Goal: Check status: Check status

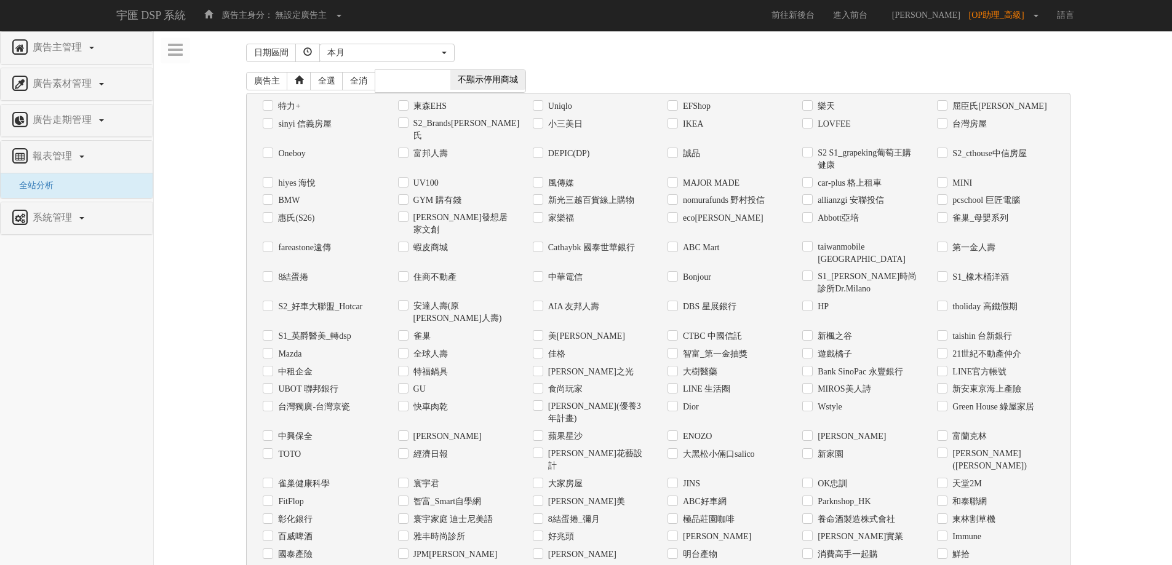
click at [560, 106] on label "Uniqlo" at bounding box center [558, 106] width 27 height 12
click at [541, 106] on input "Uniqlo" at bounding box center [537, 106] width 8 height 8
checkbox input "true"
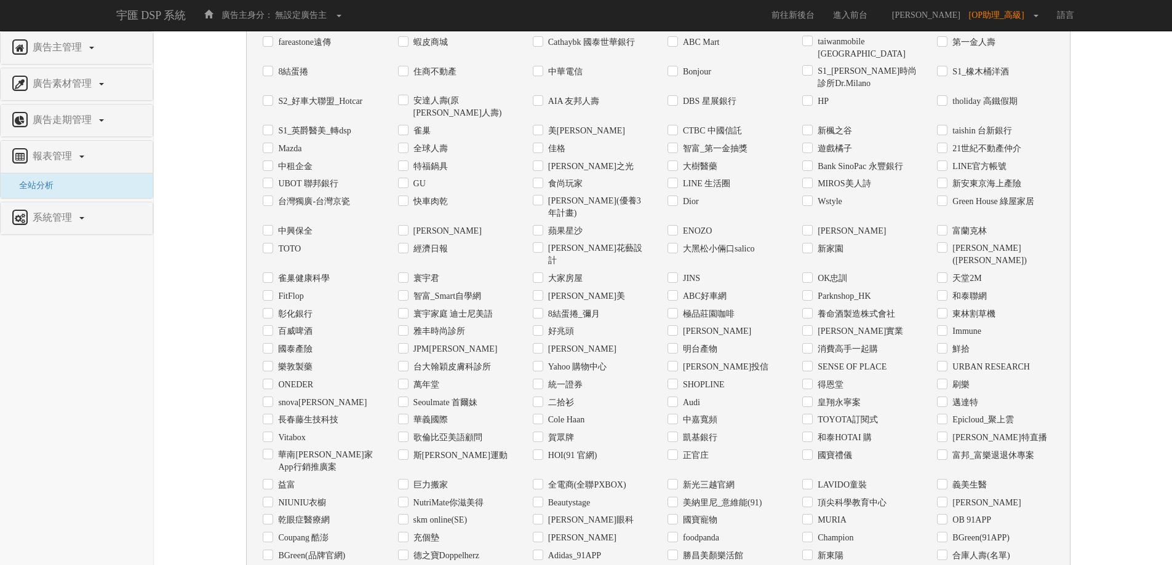
scroll to position [471, 0]
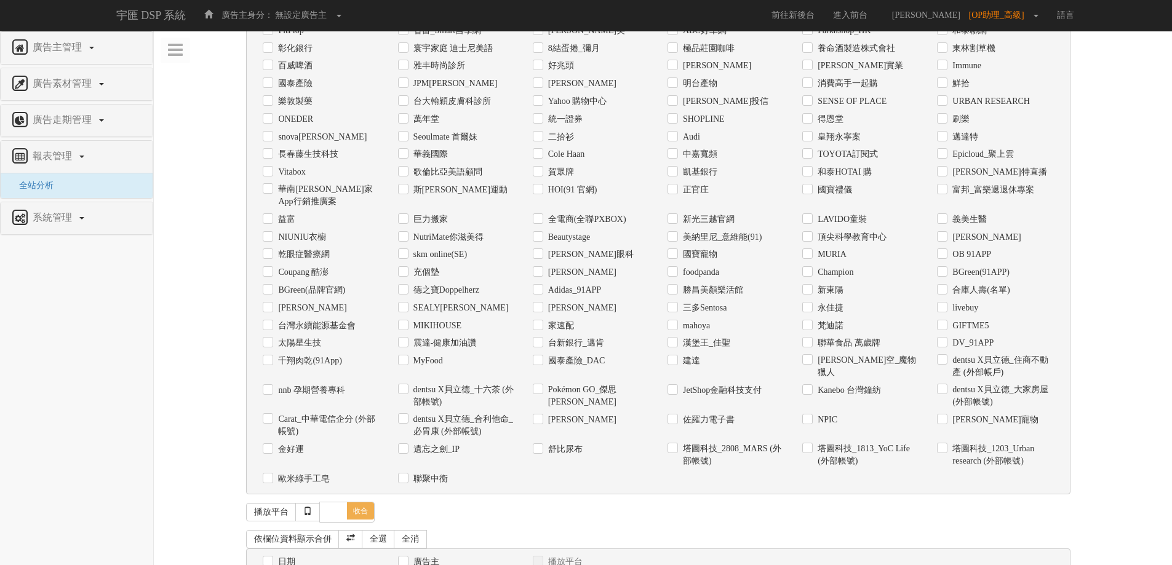
click at [268, 555] on div "日期" at bounding box center [321, 561] width 116 height 13
click at [276, 556] on label "日期" at bounding box center [285, 562] width 20 height 12
click at [271, 558] on input "日期" at bounding box center [267, 562] width 8 height 8
checkbox input "true"
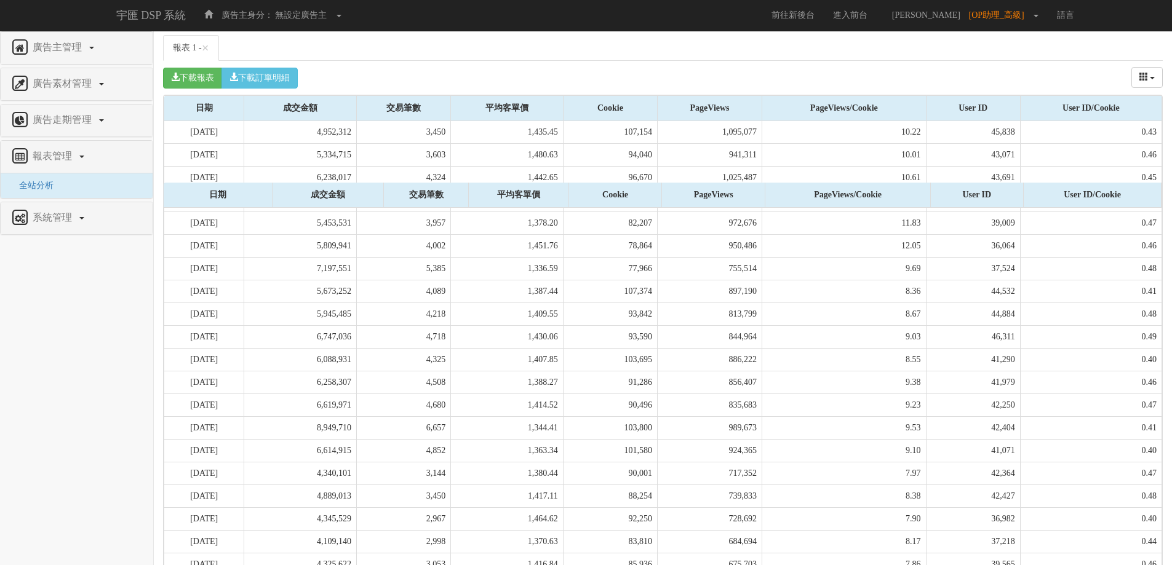
scroll to position [1217, 0]
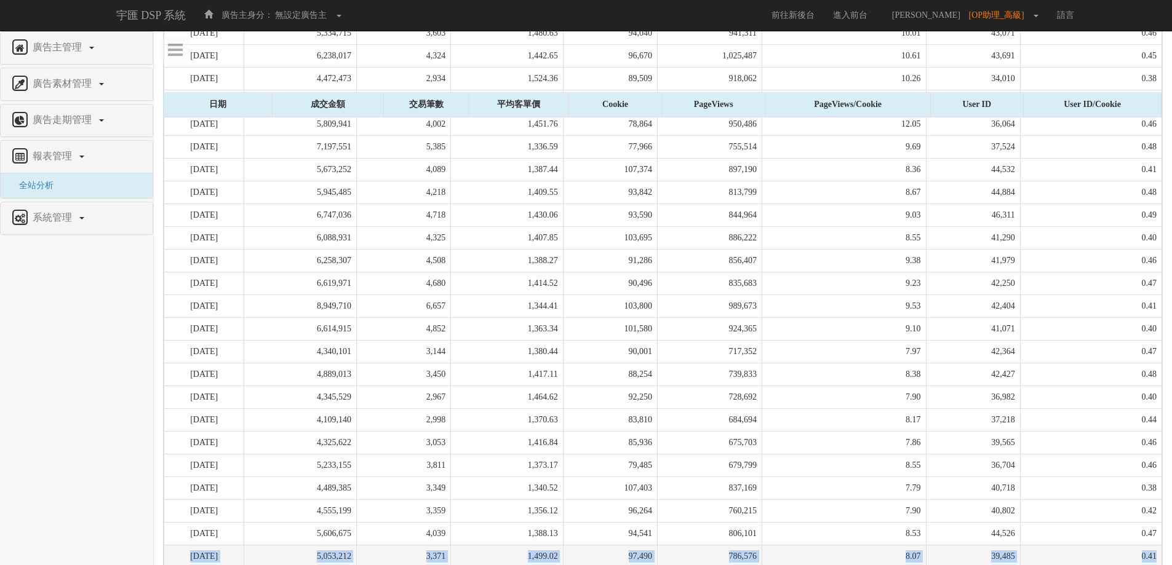
drag, startPoint x: 193, startPoint y: 489, endPoint x: 1156, endPoint y: 499, distance: 962.7
click at [1156, 545] on tr "[DATE] 5,053,212 3,371 1,499.02 97,490 786,576 8.07 39,485 0.41" at bounding box center [663, 556] width 998 height 23
copy tr "[DATE] 5,053,212 3,371 1,499.02 97,490 786,576 8.07 39,485 0.41"
